Goal: Contribute content

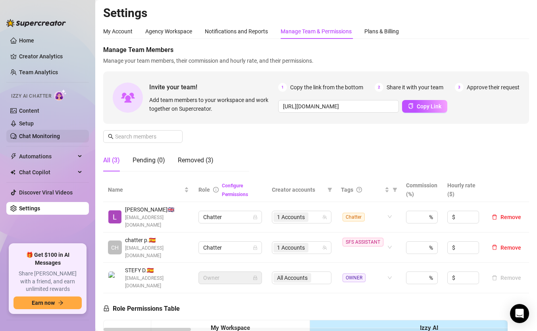
click at [35, 136] on link "Chat Monitoring" at bounding box center [39, 136] width 41 height 6
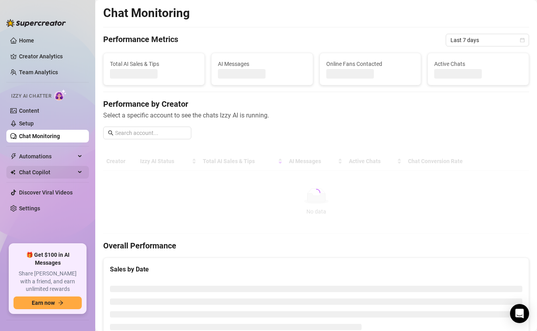
click at [35, 175] on span "Chat Copilot" at bounding box center [47, 172] width 56 height 13
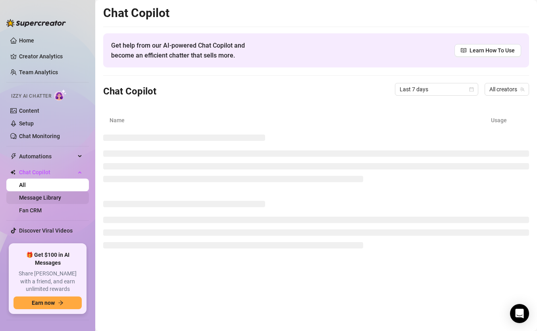
click at [56, 195] on link "Message Library" at bounding box center [40, 198] width 42 height 6
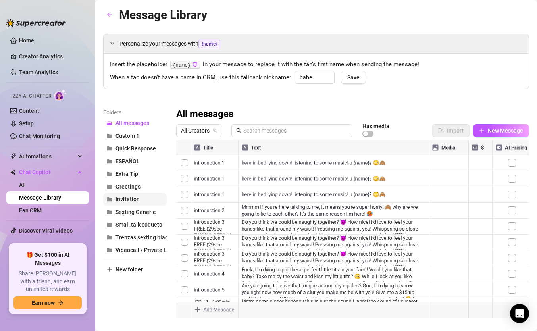
scroll to position [10, 0]
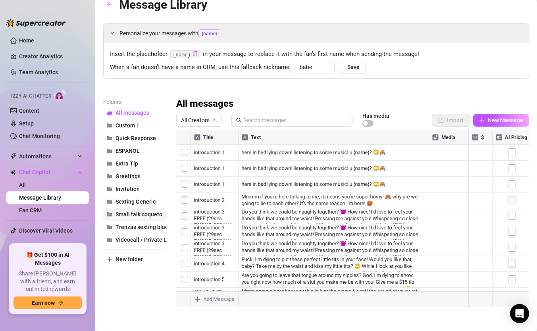
click at [139, 214] on span "Small talk coqueto" at bounding box center [139, 214] width 47 height 6
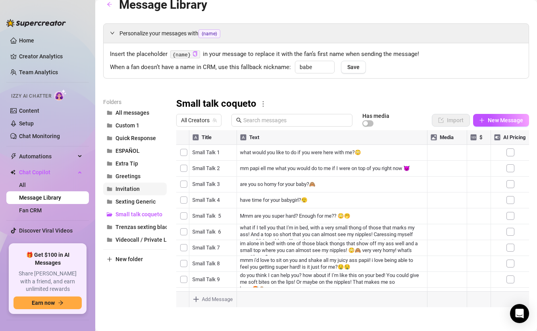
click at [139, 193] on button "Invitation" at bounding box center [135, 189] width 64 height 13
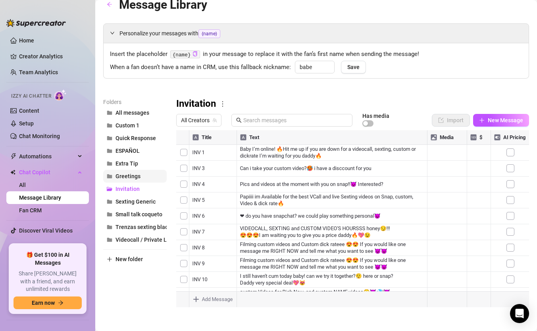
click at [139, 179] on span "Greetings" at bounding box center [128, 176] width 25 height 6
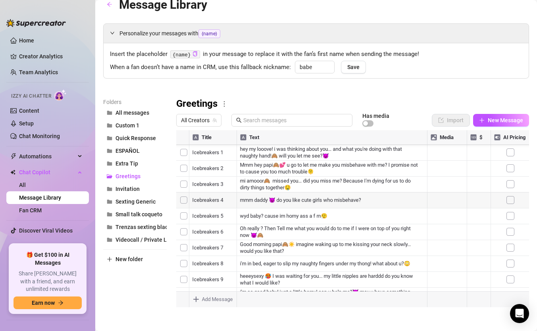
scroll to position [32, 0]
click at [137, 136] on span "Quick Response" at bounding box center [136, 138] width 41 height 6
click at [260, 247] on div at bounding box center [352, 218] width 353 height 177
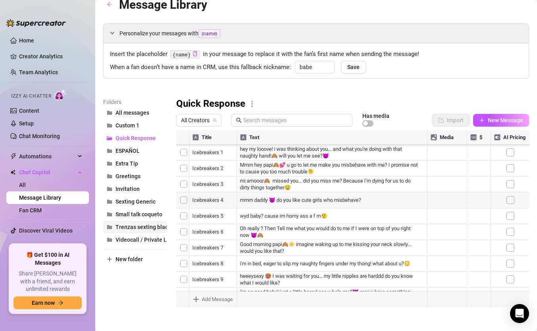
click at [136, 226] on span "Trenzas sexting black" at bounding box center [143, 227] width 55 height 6
click at [139, 218] on button "Small talk coqueto" at bounding box center [135, 214] width 64 height 13
click at [321, 264] on div at bounding box center [352, 218] width 353 height 177
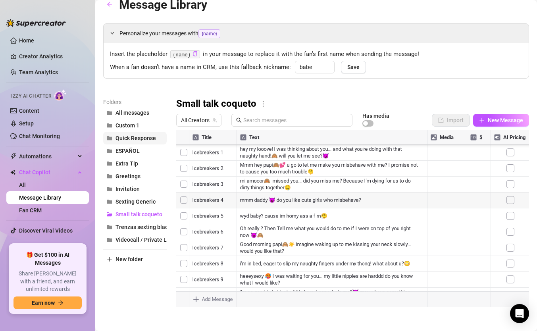
click at [128, 142] on button "Quick Response" at bounding box center [135, 138] width 64 height 13
click at [205, 297] on body "Home Creator Analytics Team Analytics Izzy AI Chatter Content Setup Chat Monito…" at bounding box center [268, 165] width 537 height 331
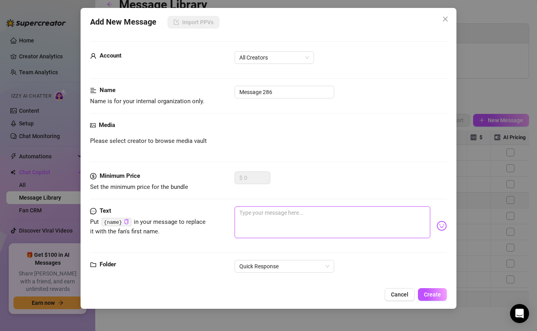
click at [262, 210] on textarea at bounding box center [333, 223] width 196 height 32
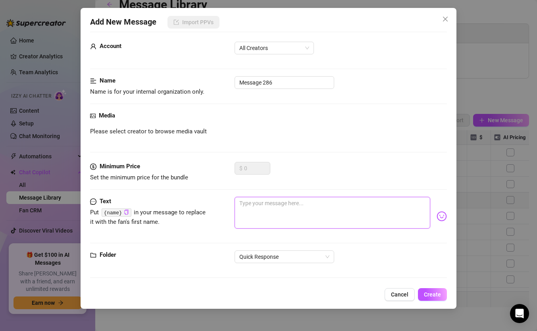
scroll to position [11, 0]
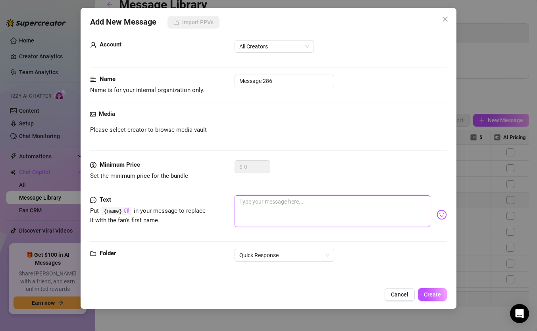
paste textarea "Mm want to spread my ass cheeks and put your face inside papii? Lick this cute,…"
type textarea "Mm want to spread my ass cheeks and put your face inside papii? Lick this cute,…"
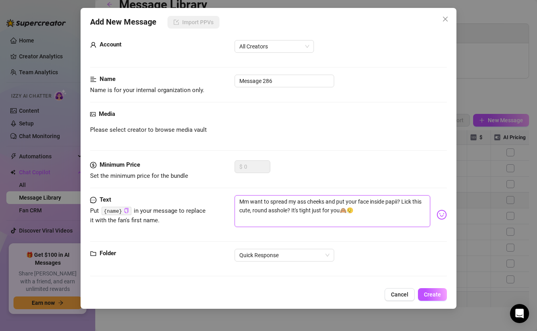
drag, startPoint x: 271, startPoint y: 203, endPoint x: 307, endPoint y: 199, distance: 35.9
click at [307, 199] on textarea "Mm want to spread my ass cheeks and put your face inside papii? Lick this cute,…" at bounding box center [333, 211] width 196 height 32
type textarea "Mm want to spread my ass cheeks and put your face inside papii? Lick this cute,…"
paste input "spread my ass"
drag, startPoint x: 274, startPoint y: 84, endPoint x: 229, endPoint y: 80, distance: 45.8
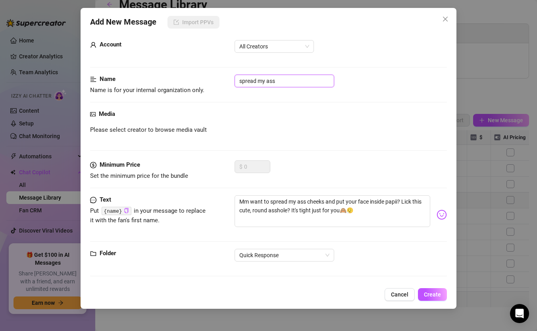
click at [229, 80] on div "Name Name is for your internal organization only. spread my ass" at bounding box center [268, 85] width 357 height 20
click at [264, 81] on input "spread my ass" at bounding box center [285, 81] width 100 height 13
click at [293, 81] on input "spread my ass" at bounding box center [285, 81] width 100 height 13
type input "spread my ass"
click at [440, 293] on span "Create" at bounding box center [432, 295] width 17 height 6
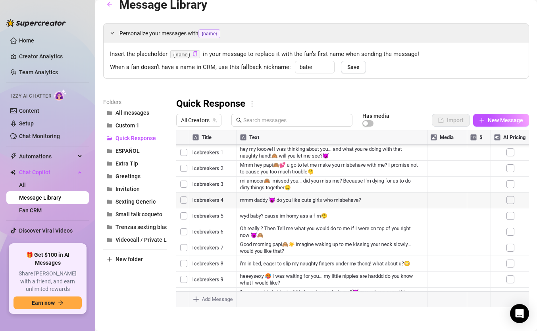
scroll to position [222, 0]
drag, startPoint x: 178, startPoint y: 264, endPoint x: 185, endPoint y: 149, distance: 115.4
click at [185, 149] on div at bounding box center [352, 218] width 353 height 177
drag, startPoint x: 178, startPoint y: 250, endPoint x: 186, endPoint y: 152, distance: 98.8
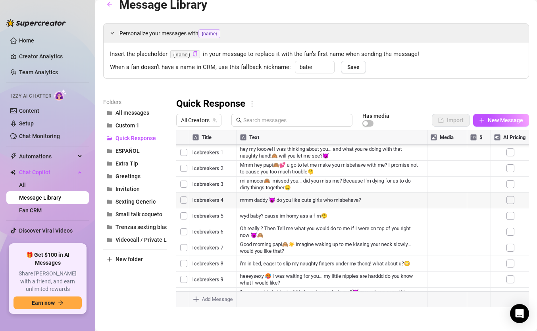
click at [186, 152] on div at bounding box center [352, 218] width 353 height 177
drag, startPoint x: 177, startPoint y: 259, endPoint x: 187, endPoint y: 153, distance: 106.9
click at [187, 153] on div at bounding box center [352, 218] width 353 height 177
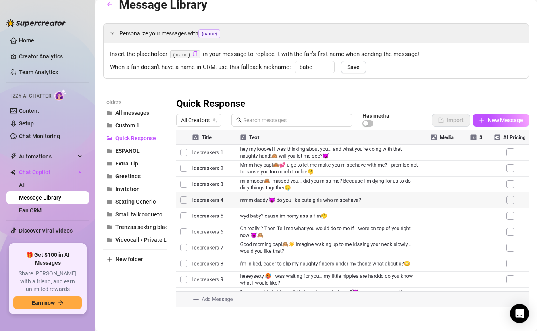
drag, startPoint x: 178, startPoint y: 170, endPoint x: 180, endPoint y: 152, distance: 18.7
click at [180, 152] on div at bounding box center [352, 218] width 353 height 177
click at [177, 205] on div at bounding box center [352, 218] width 353 height 177
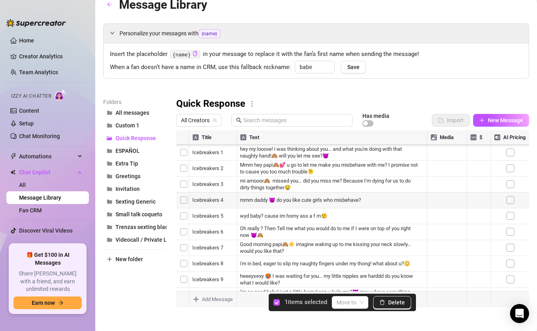
click at [181, 203] on div at bounding box center [352, 218] width 353 height 177
click at [399, 305] on span "Delete" at bounding box center [396, 302] width 17 height 6
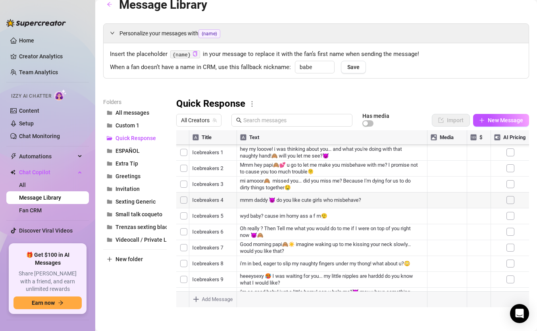
scroll to position [206, 2]
